Goal: Transaction & Acquisition: Purchase product/service

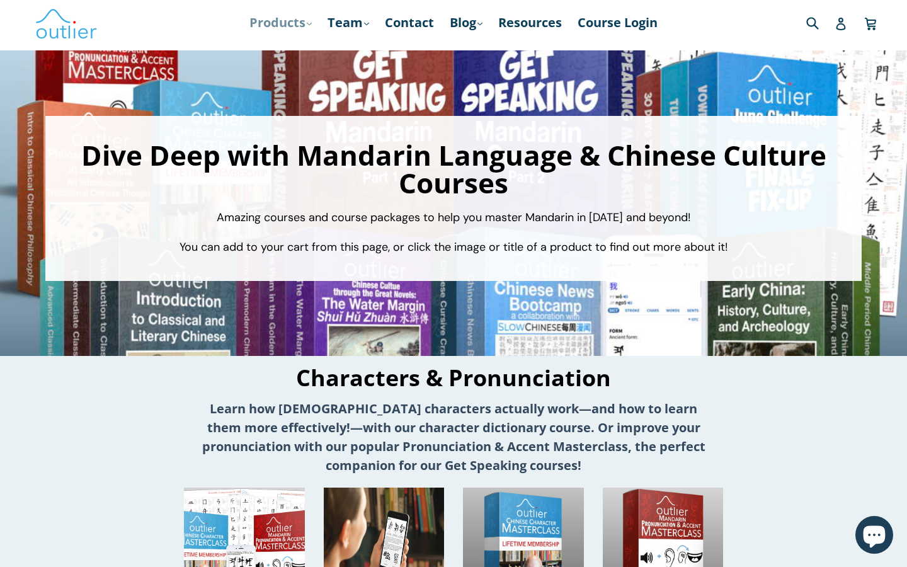
scroll to position [9, 1]
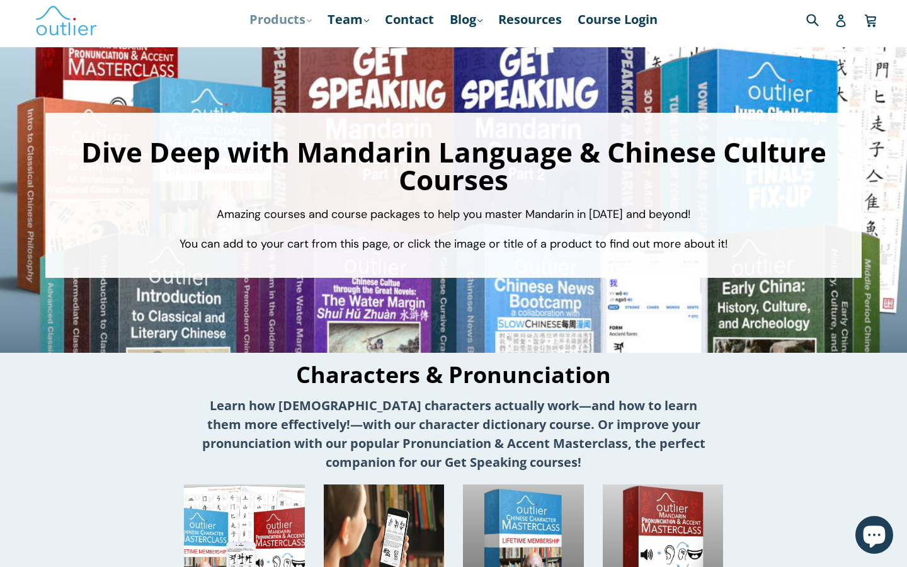
click at [289, 17] on link "Products .cls-1{fill:#231f20} expand" at bounding box center [280, 19] width 75 height 23
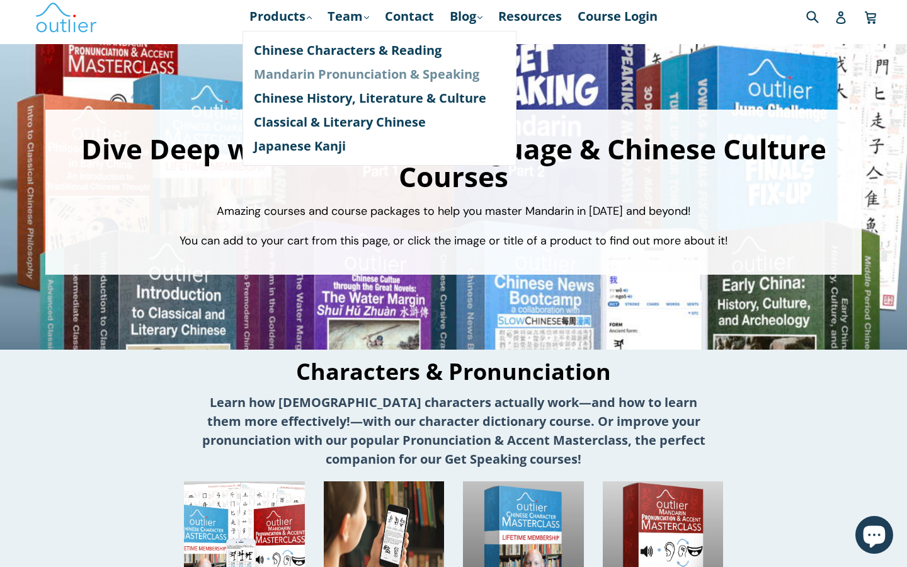
scroll to position [11, 1]
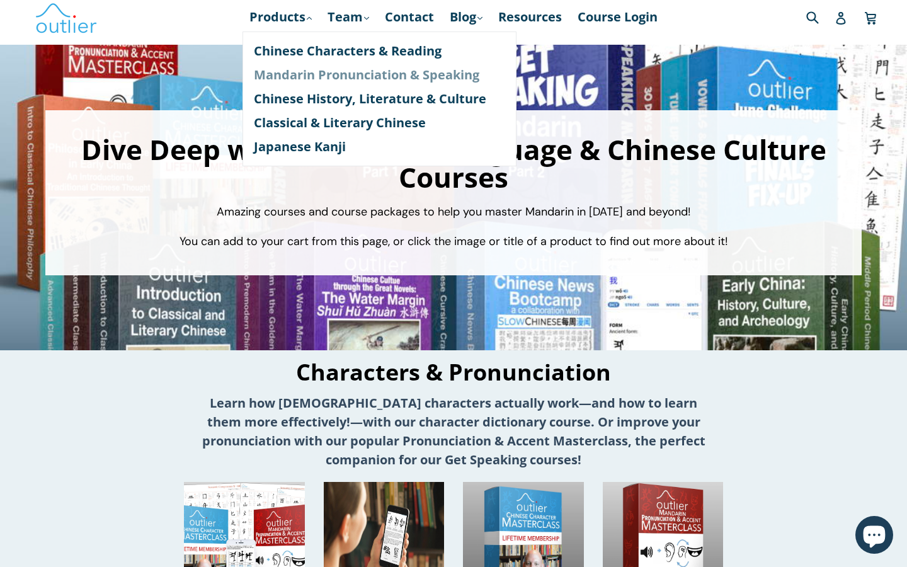
click at [318, 79] on link "Mandarin Pronunciation & Speaking" at bounding box center [379, 75] width 251 height 24
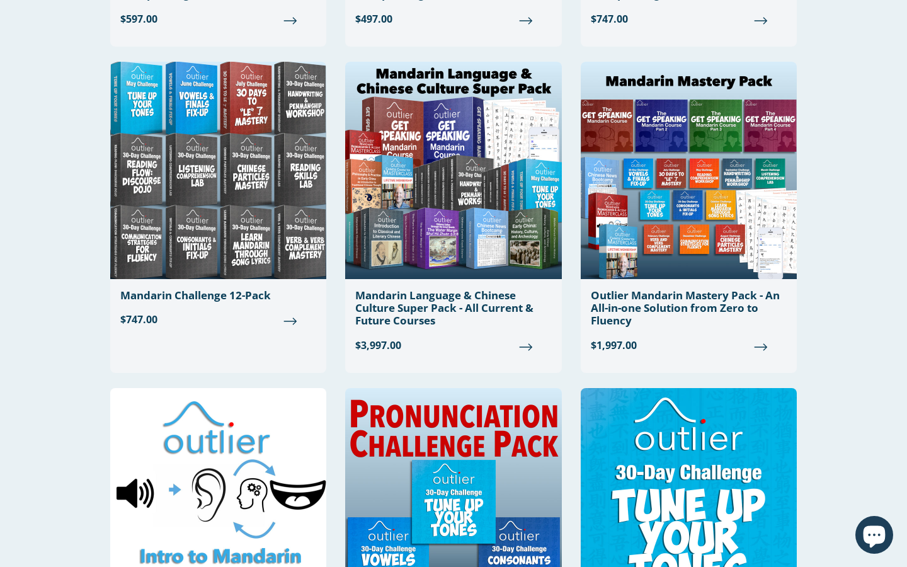
scroll to position [685, 0]
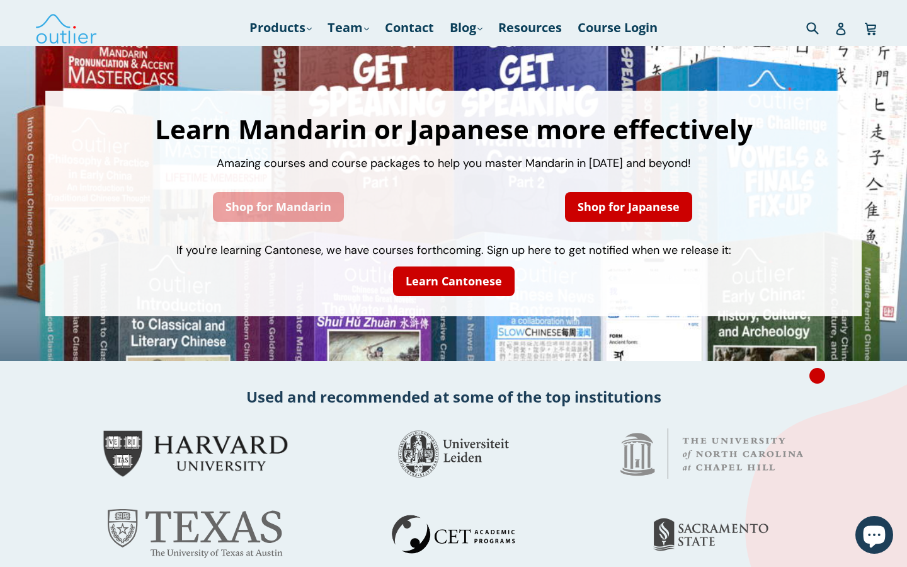
click at [320, 216] on link "Shop for Mandarin" at bounding box center [278, 207] width 131 height 30
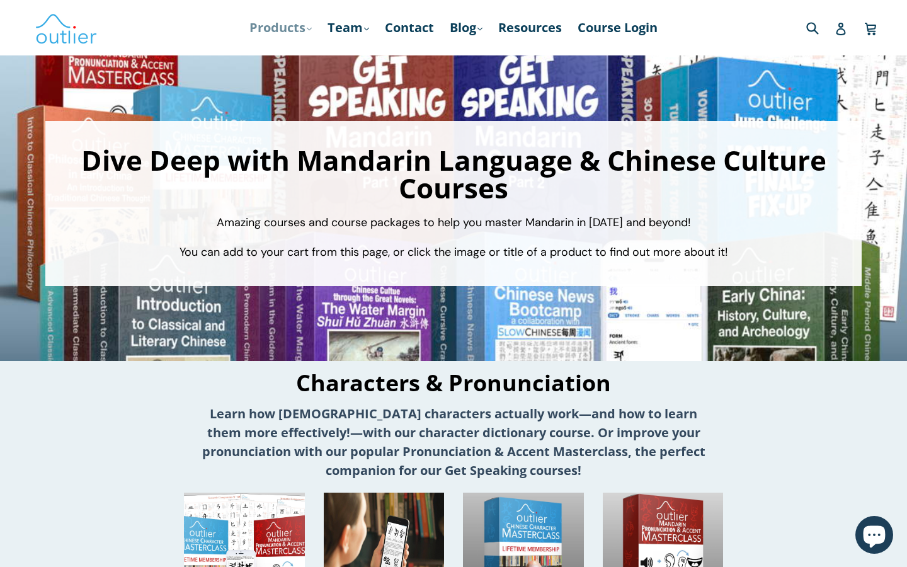
click at [295, 33] on link "Products .cls-1{fill:#231f20} expand" at bounding box center [280, 27] width 75 height 23
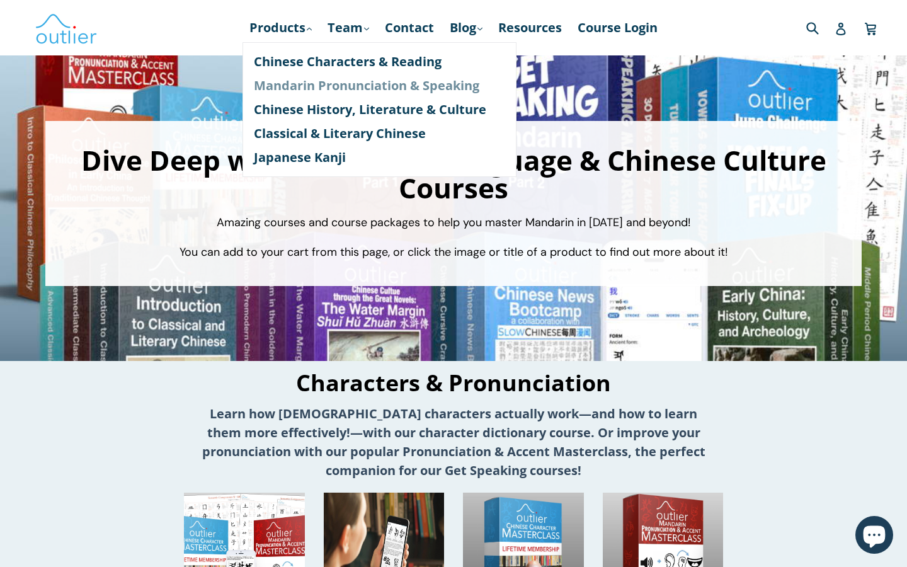
click at [306, 88] on link "Mandarin Pronunciation & Speaking" at bounding box center [379, 86] width 251 height 24
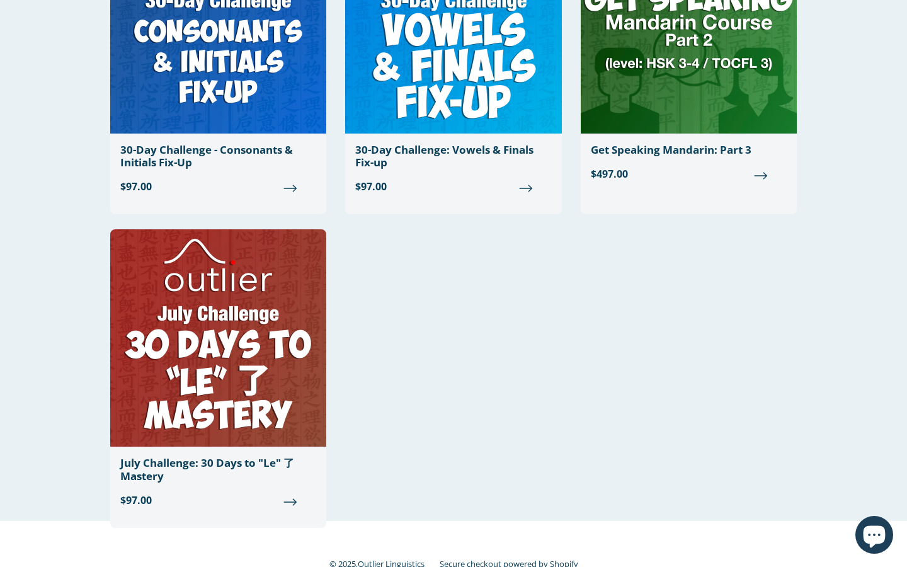
scroll to position [1466, 0]
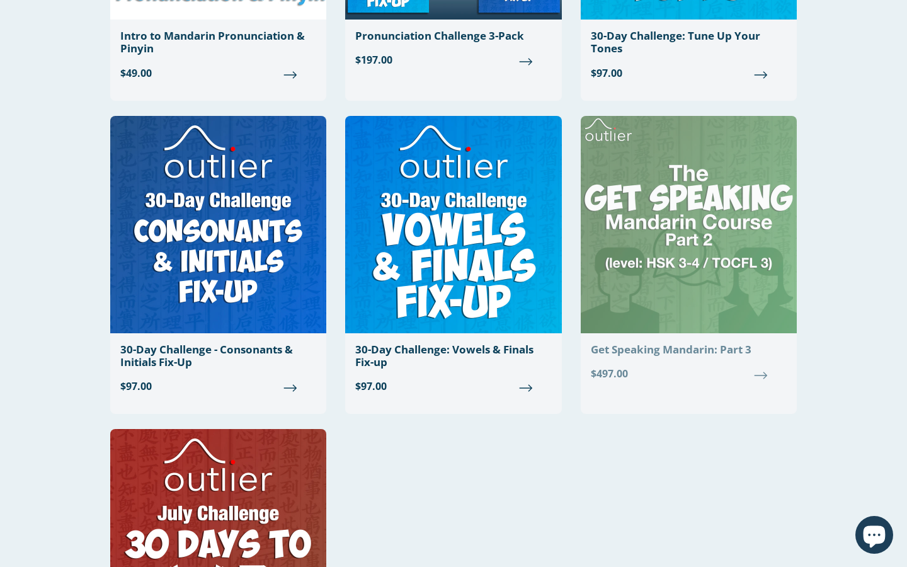
scroll to position [1267, 0]
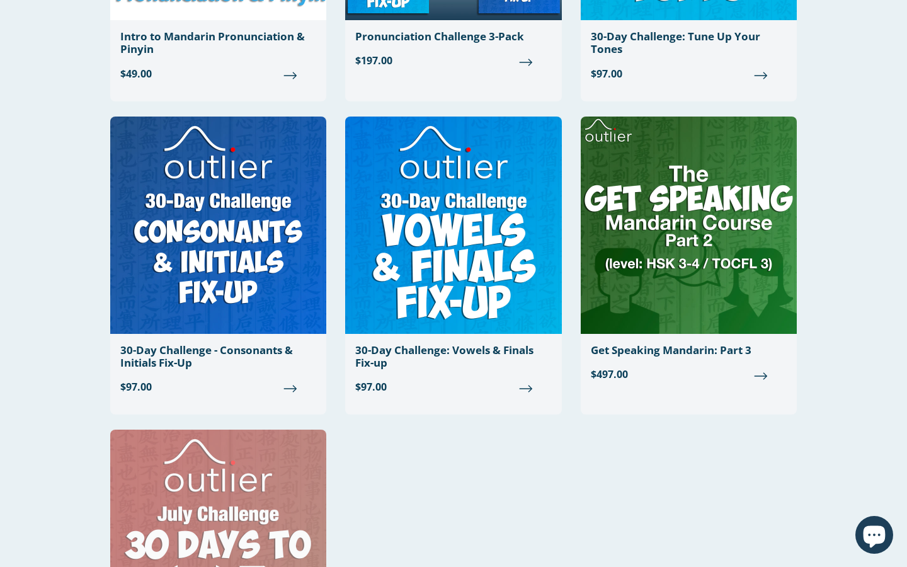
click at [325, 484] on img at bounding box center [218, 538] width 216 height 217
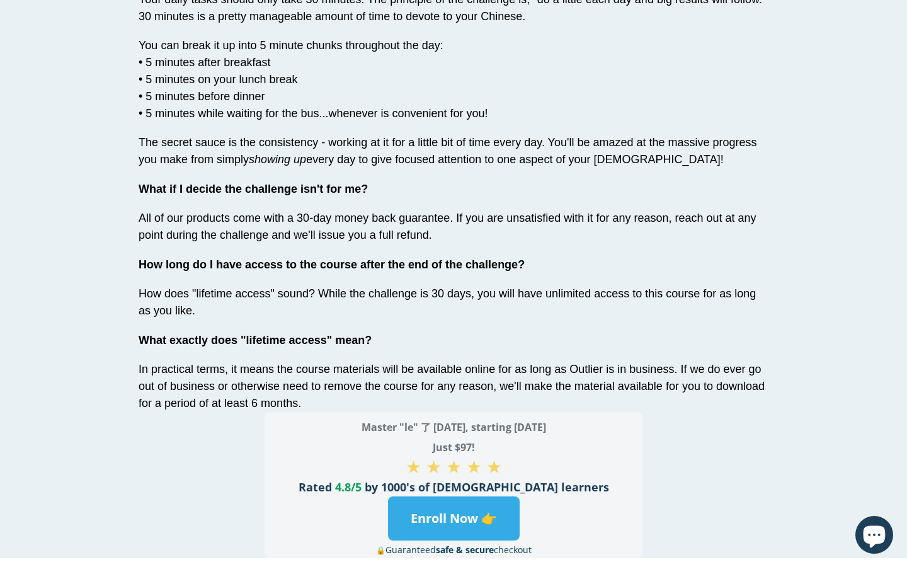
scroll to position [4357, 0]
